Goal: Information Seeking & Learning: Stay updated

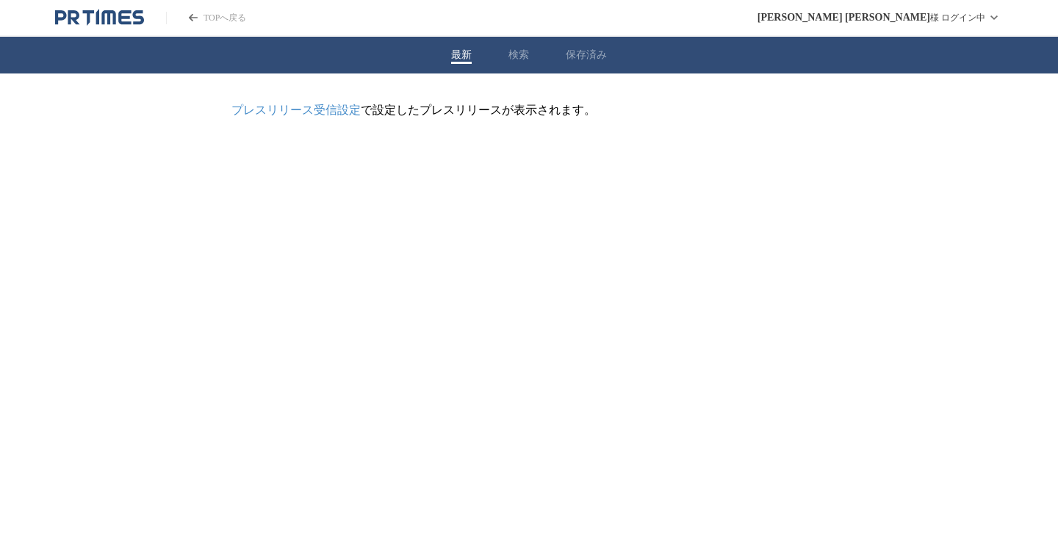
click at [453, 61] on button "最新" at bounding box center [461, 54] width 21 height 13
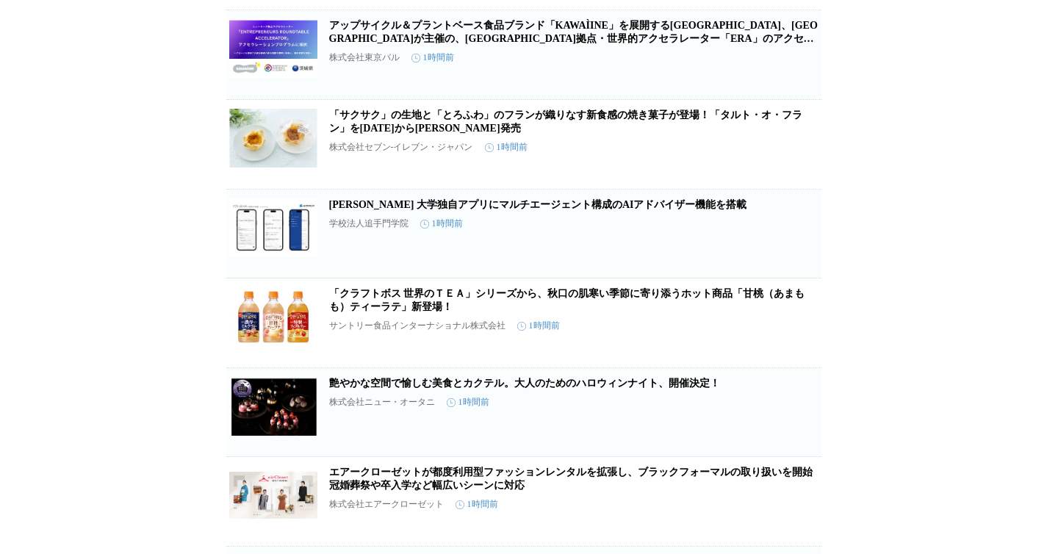
scroll to position [11014, 0]
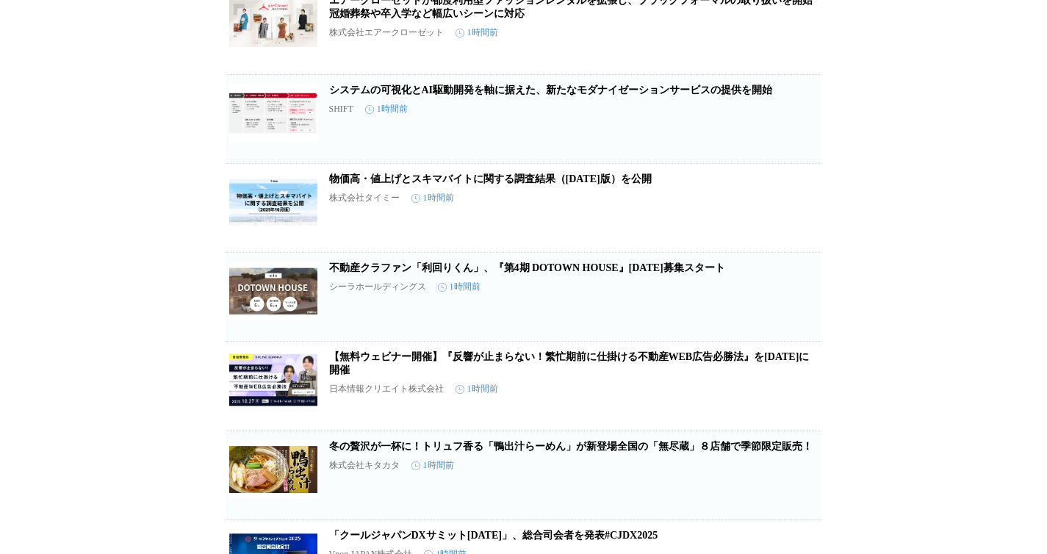
scroll to position [11630, 0]
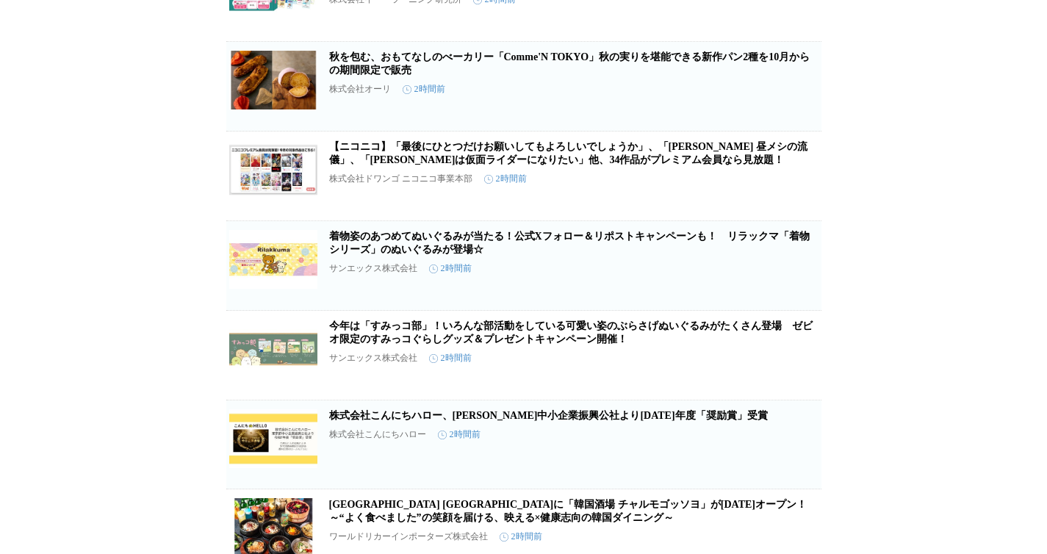
scroll to position [15285, 0]
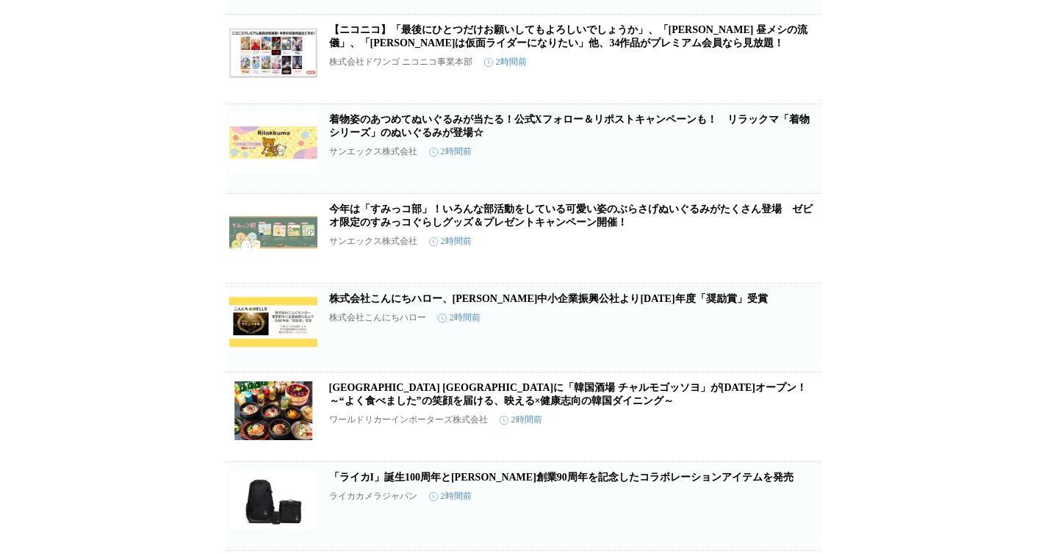
scroll to position [15383, 0]
